Goal: Task Accomplishment & Management: Complete application form

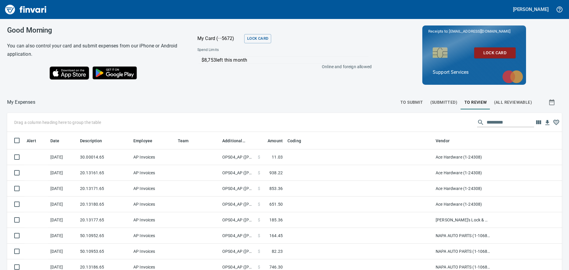
scroll to position [200, 541]
click at [407, 101] on span "To Submit" at bounding box center [411, 102] width 23 height 7
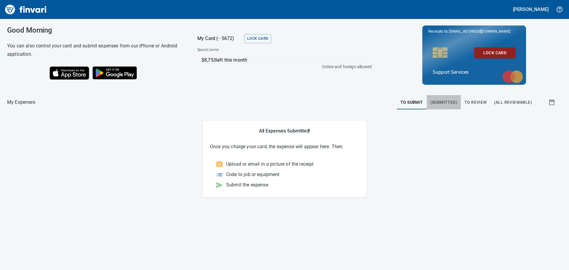
click at [439, 102] on span "(Submitted)" at bounding box center [443, 102] width 27 height 7
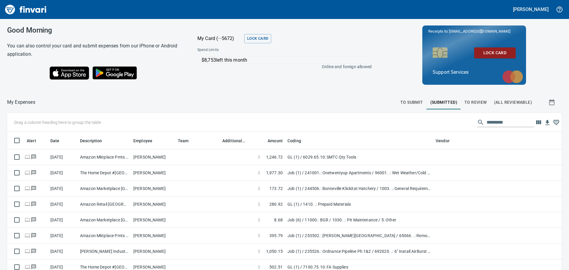
scroll to position [200, 541]
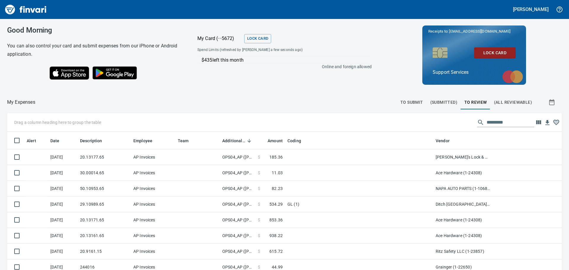
click at [416, 100] on span "To Submit" at bounding box center [411, 102] width 23 height 7
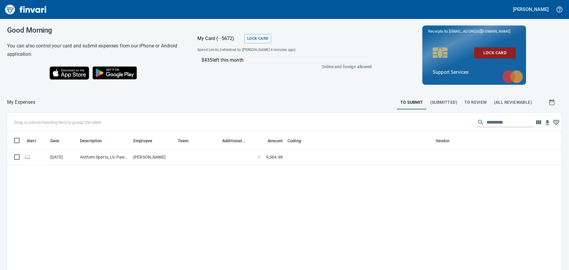
scroll to position [1, 1]
click at [190, 153] on td at bounding box center [197, 157] width 44 height 16
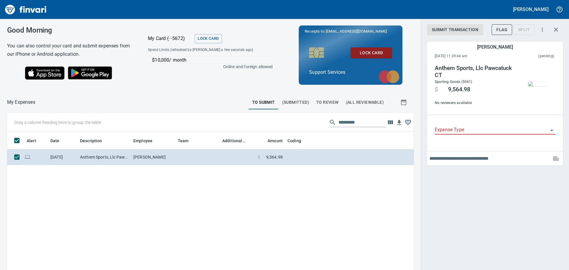
scroll to position [196, 398]
click at [467, 130] on input "Expense Type" at bounding box center [491, 130] width 113 height 8
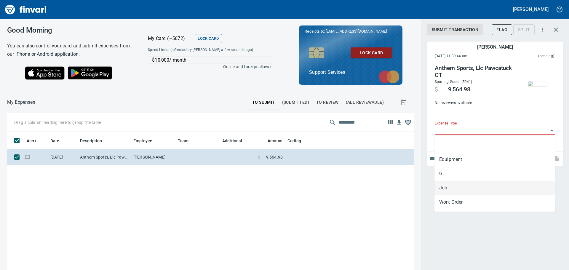
click at [456, 185] on li "Job" at bounding box center [494, 188] width 121 height 14
type input "***"
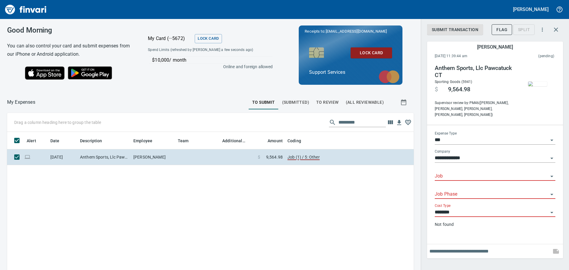
click at [466, 172] on input "Job" at bounding box center [491, 176] width 113 height 8
click at [472, 185] on li "253502.: Curtin Creek Community Park" at bounding box center [494, 185] width 121 height 14
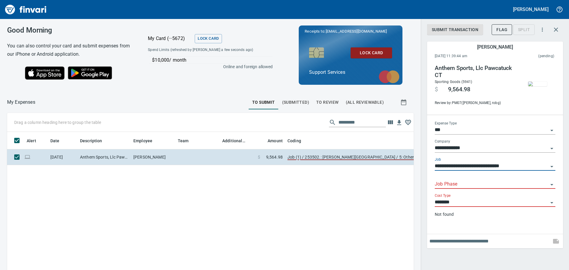
type input "**********"
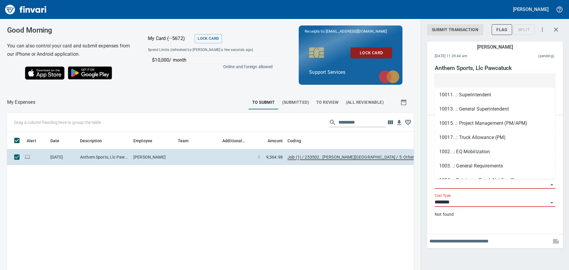
click at [445, 185] on input "Job Phase" at bounding box center [491, 184] width 113 height 8
type input "*"
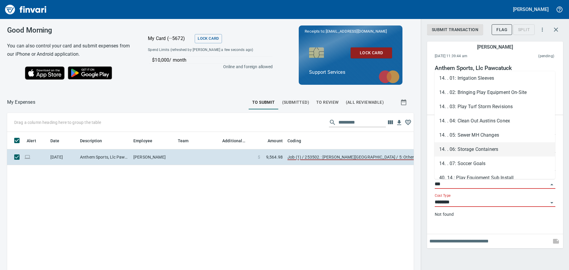
scroll to position [30, 0]
click at [466, 153] on li "14. . 07: Soccer Goals" at bounding box center [494, 150] width 121 height 14
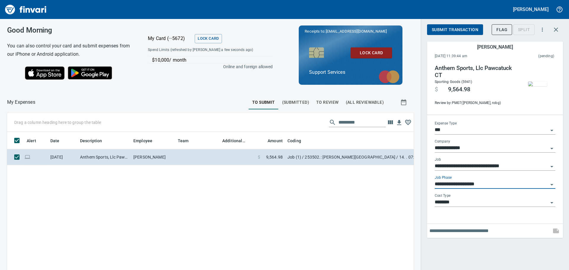
type input "**********"
click at [452, 228] on input "text" at bounding box center [488, 230] width 119 height 9
click at [450, 207] on input "********" at bounding box center [491, 202] width 113 height 8
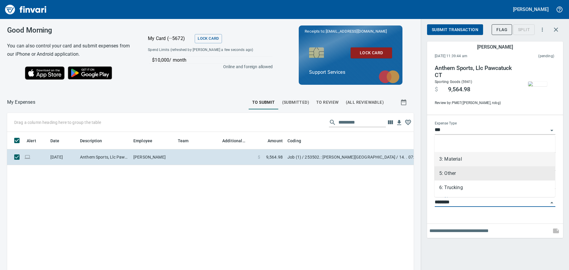
click at [452, 162] on li "3: Material" at bounding box center [494, 159] width 121 height 14
type input "**********"
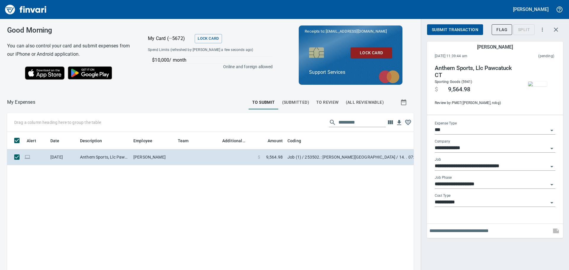
click at [455, 230] on input "text" at bounding box center [488, 230] width 119 height 9
type input "*"
type input "**********"
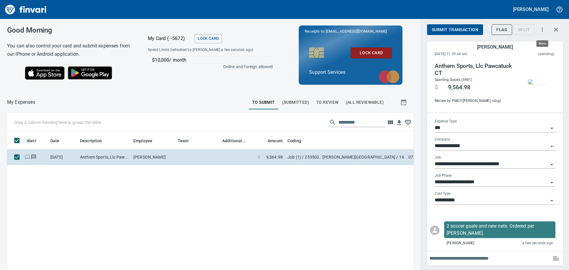
scroll to position [196, 398]
click at [455, 30] on span "Submit Transaction" at bounding box center [455, 29] width 47 height 7
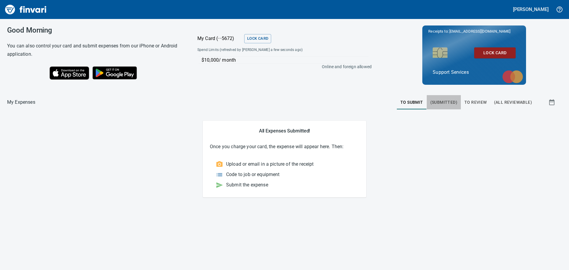
click at [436, 104] on span "(Submitted)" at bounding box center [443, 102] width 27 height 7
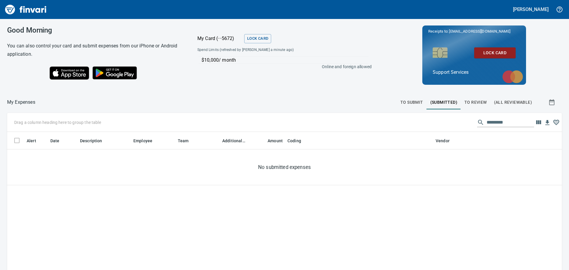
scroll to position [200, 546]
click at [466, 104] on span "To Review" at bounding box center [475, 102] width 23 height 7
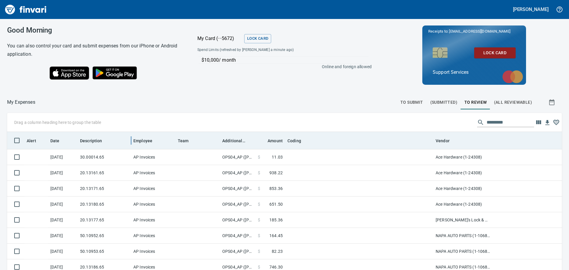
scroll to position [200, 541]
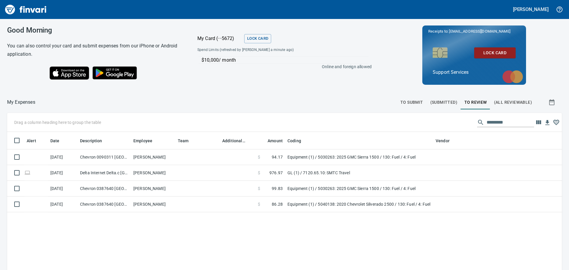
scroll to position [200, 541]
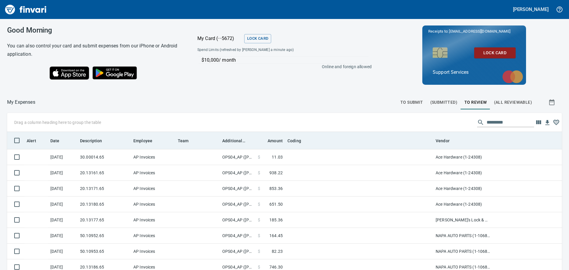
click at [237, 148] on th "Additional Reviewer" at bounding box center [238, 140] width 36 height 17
click at [236, 141] on span "Additional Reviewer" at bounding box center [233, 140] width 23 height 7
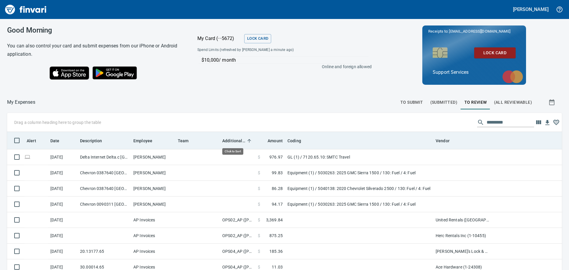
click at [236, 141] on span "Additional Reviewer" at bounding box center [233, 140] width 23 height 7
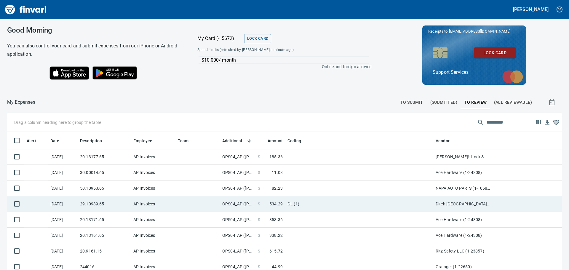
scroll to position [0, 0]
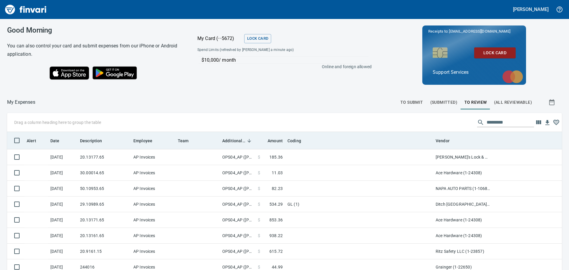
click at [232, 146] on th "Additional Reviewer" at bounding box center [238, 140] width 36 height 17
click at [231, 146] on th "Additional Reviewer" at bounding box center [238, 140] width 36 height 17
click at [243, 142] on span "Additional Reviewer" at bounding box center [233, 140] width 23 height 7
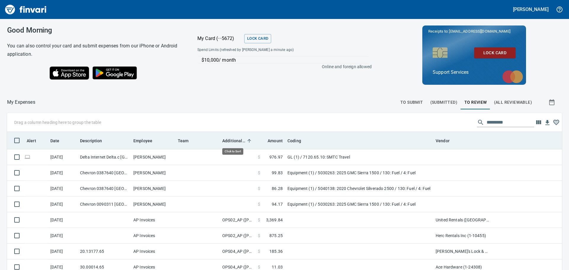
click at [243, 142] on span "Additional Reviewer" at bounding box center [233, 140] width 23 height 7
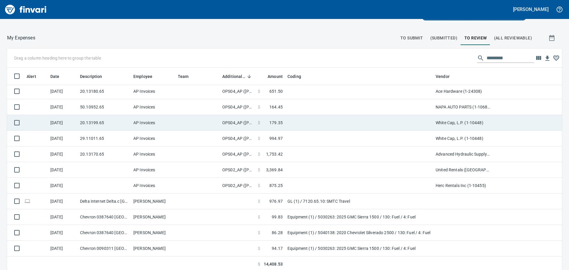
scroll to position [67, 0]
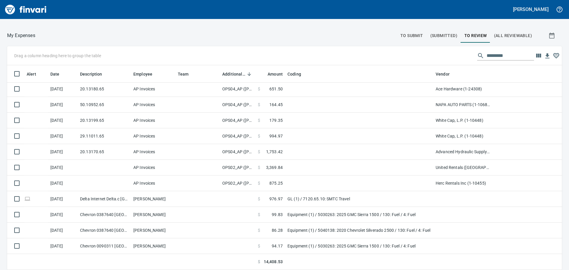
click at [412, 34] on span "To Submit" at bounding box center [411, 35] width 23 height 7
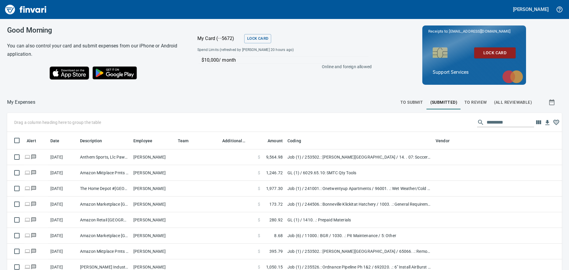
scroll to position [200, 541]
click at [415, 103] on span "To Submit" at bounding box center [411, 102] width 23 height 7
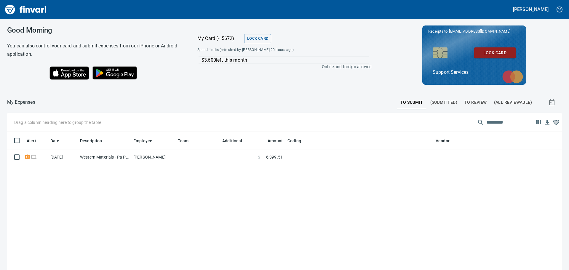
scroll to position [1, 1]
